Goal: Information Seeking & Learning: Learn about a topic

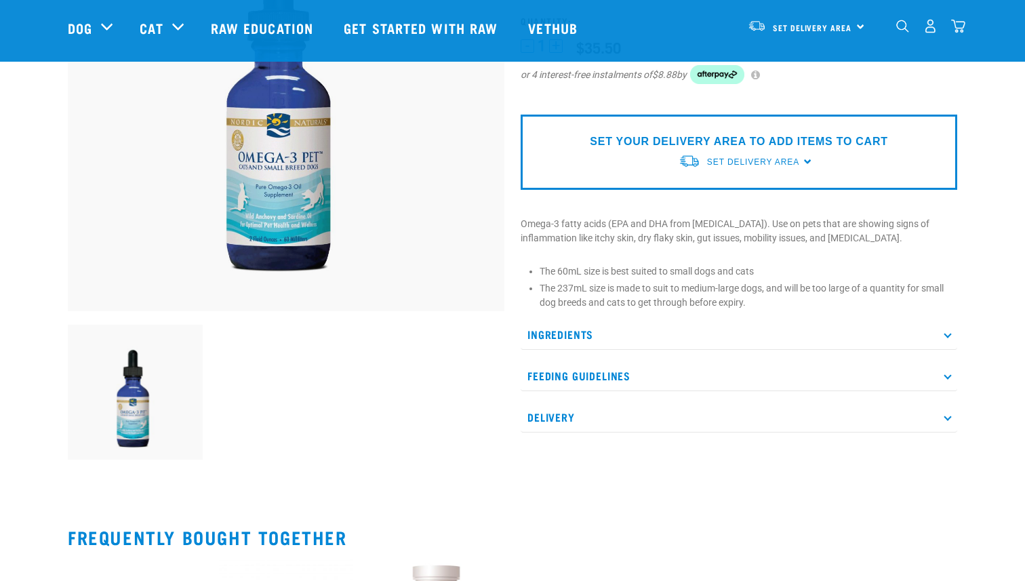
scroll to position [237, 0]
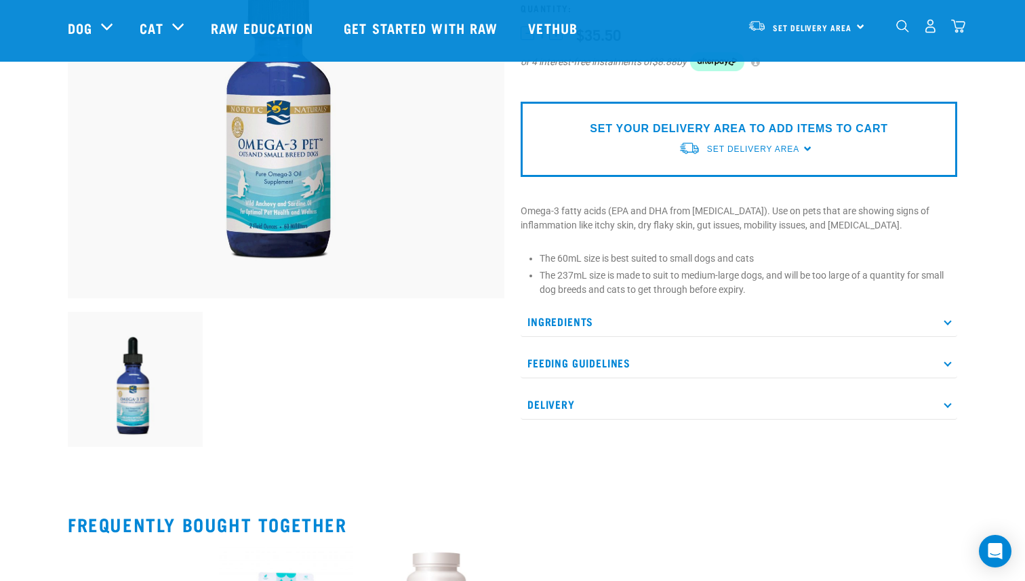
click at [596, 332] on p "Ingredients" at bounding box center [739, 321] width 437 height 31
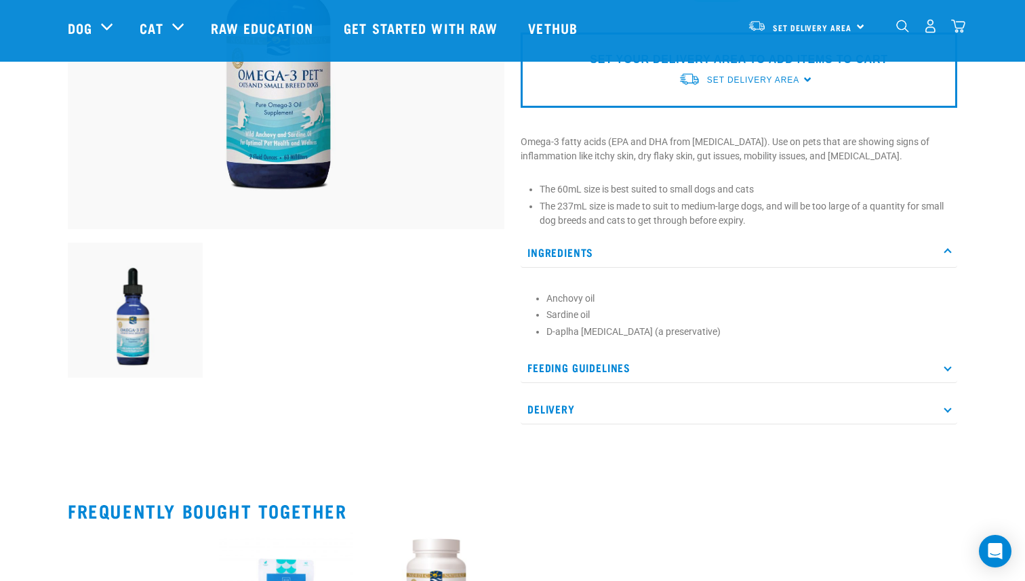
scroll to position [317, 0]
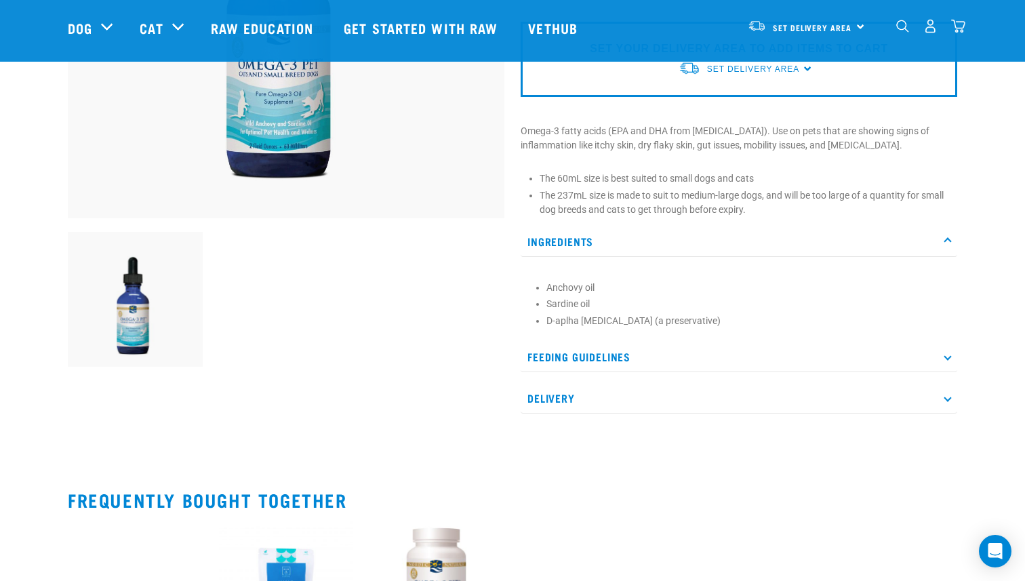
click at [627, 353] on p "Feeding Guidelines" at bounding box center [739, 357] width 437 height 31
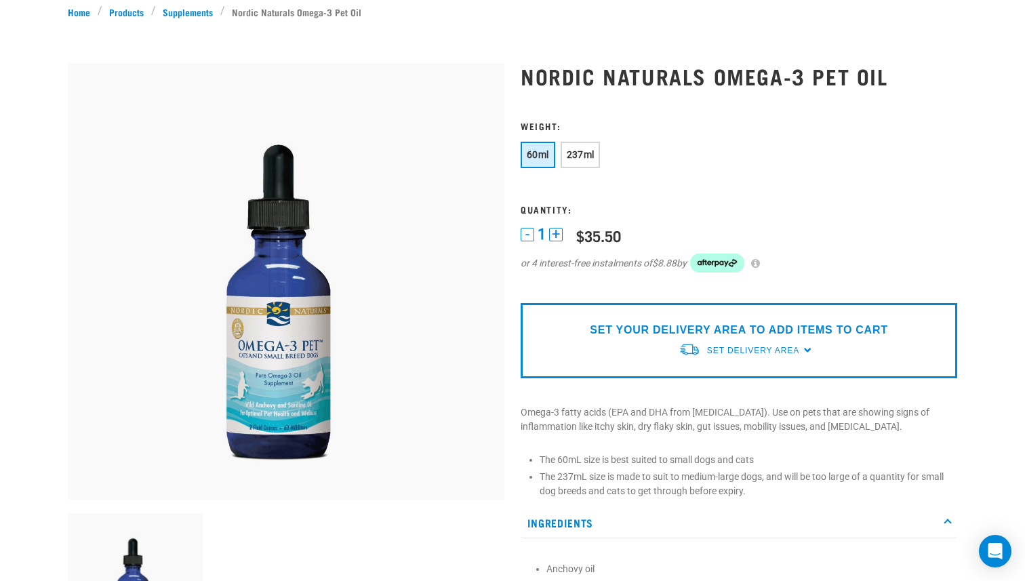
scroll to position [208, 0]
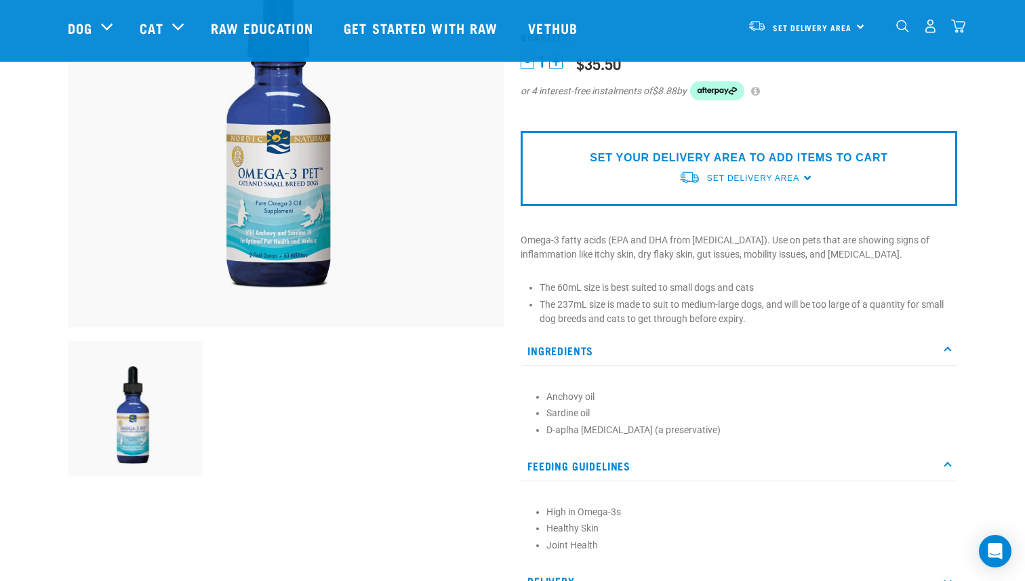
click at [271, 230] on img at bounding box center [286, 109] width 437 height 437
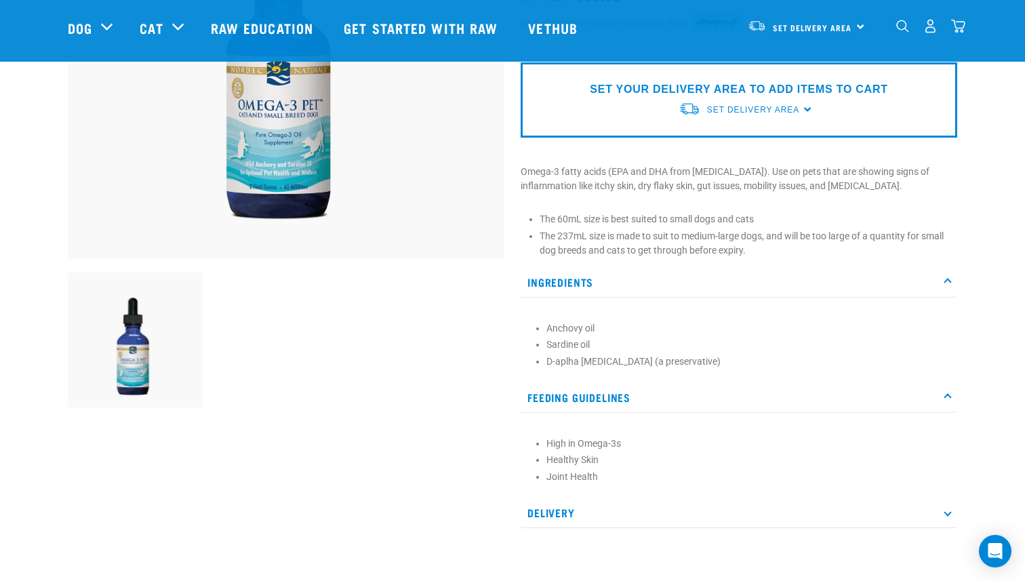
scroll to position [446, 0]
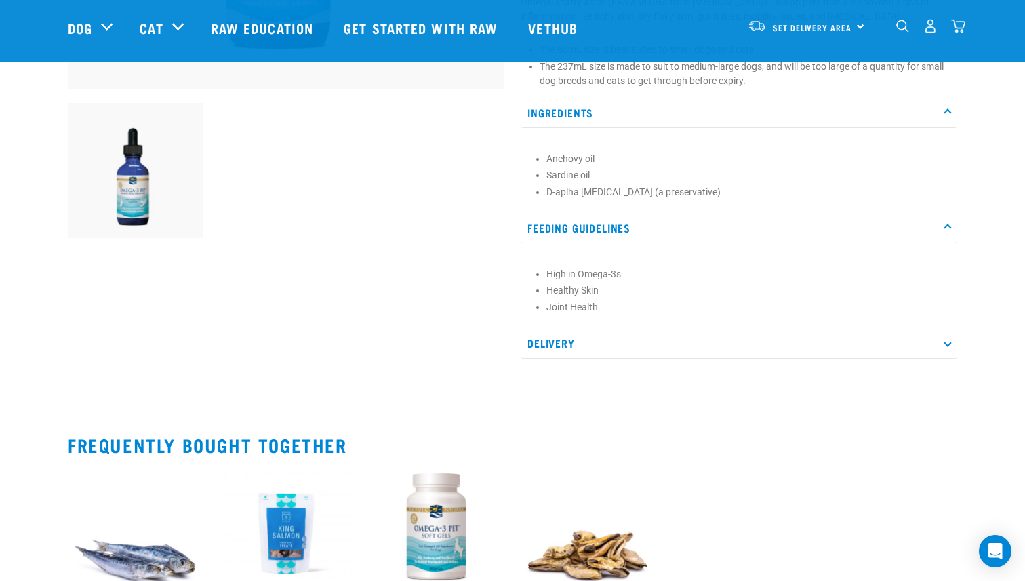
click at [153, 188] on img at bounding box center [135, 170] width 135 height 135
